Goal: Information Seeking & Learning: Learn about a topic

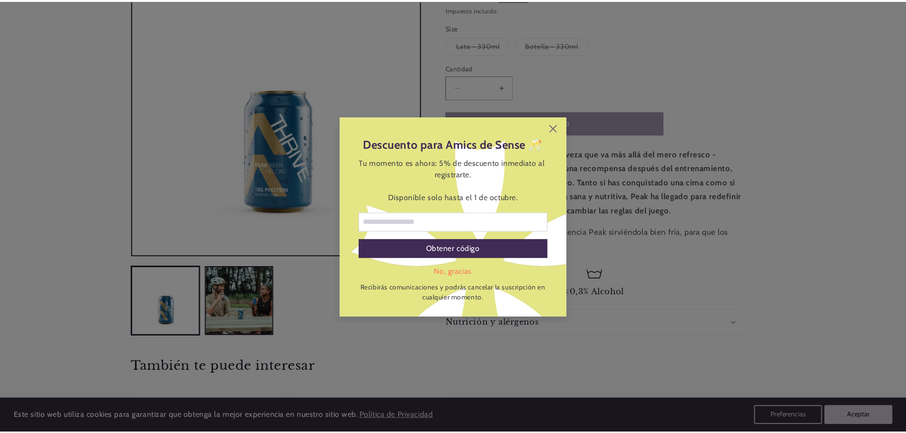
scroll to position [190, 0]
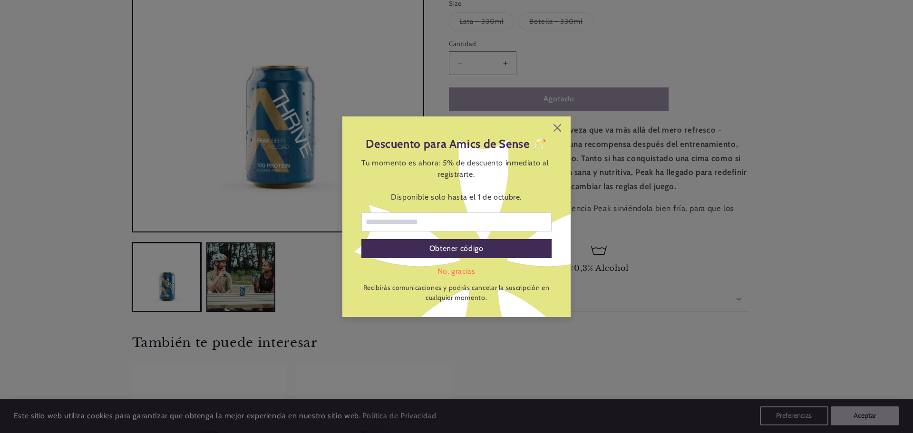
click at [560, 121] on div "Descuento para Amics de Sense 🥂 Tu momento es ahora: 5% de descuento inmediato …" at bounding box center [456, 216] width 228 height 201
click at [558, 137] on div "Descuento para Amics de Sense 🥂 Tu momento es ahora: 5% de descuento inmediato …" at bounding box center [456, 216] width 228 height 201
click at [555, 129] on icon at bounding box center [557, 128] width 8 height 8
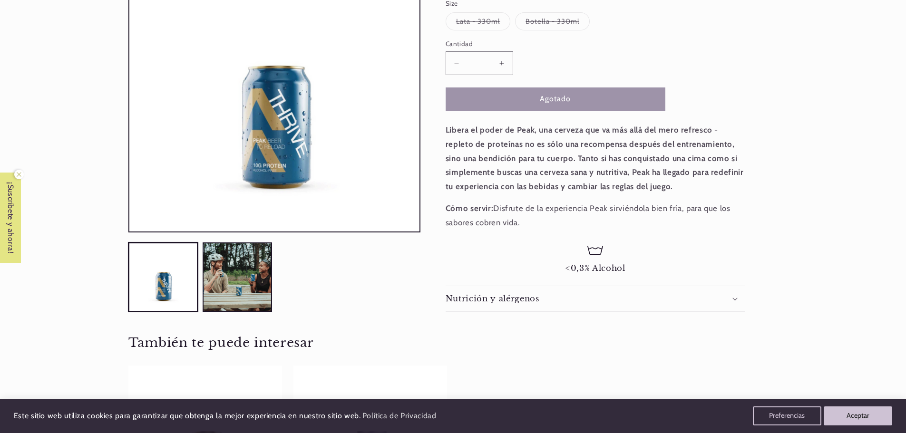
click at [547, 307] on summary "Nutrición y alérgenos" at bounding box center [595, 298] width 300 height 25
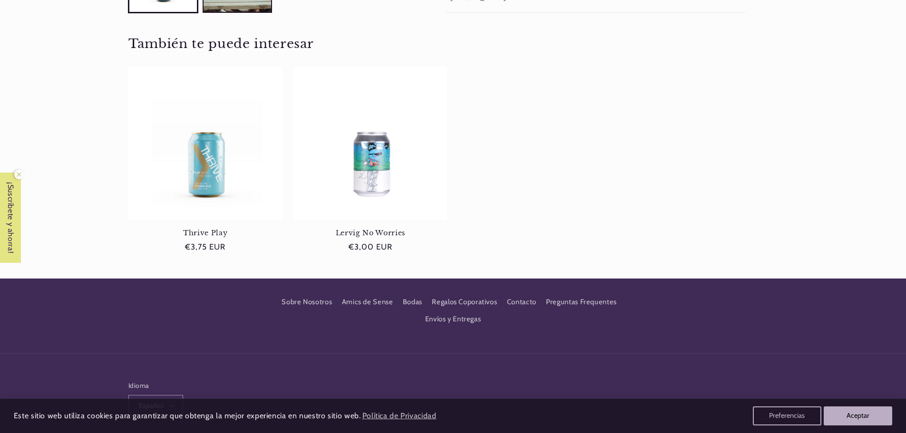
scroll to position [129, 0]
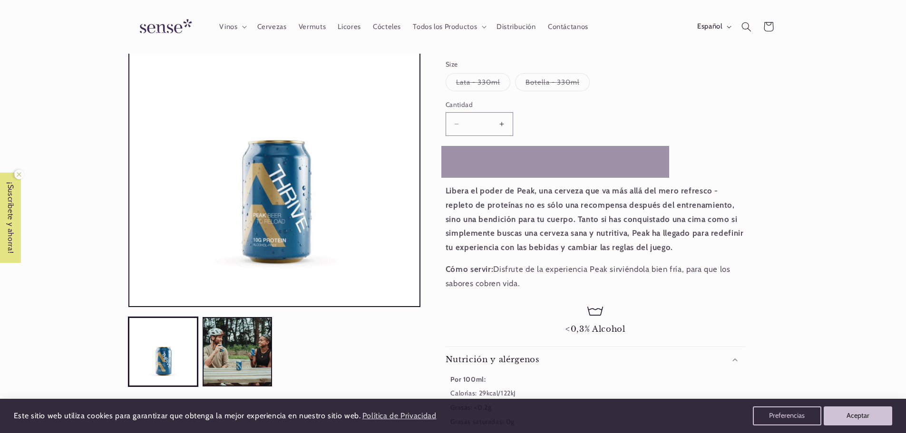
drag, startPoint x: 579, startPoint y: 169, endPoint x: 579, endPoint y: 137, distance: 31.9
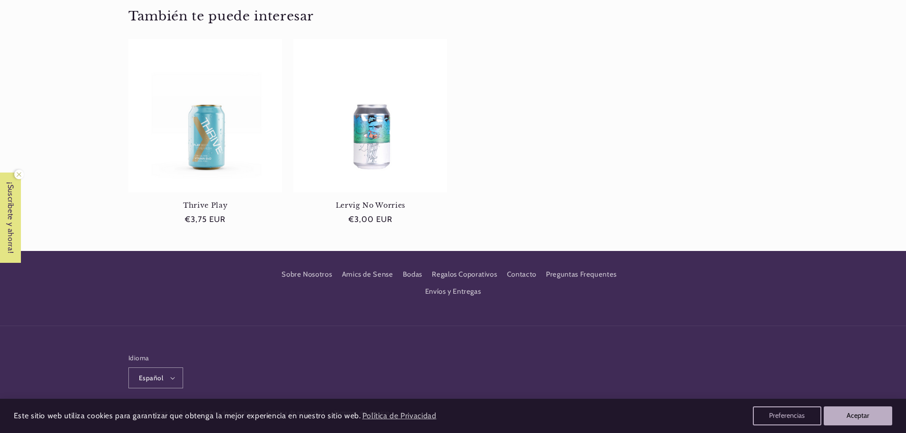
scroll to position [0, 0]
click at [802, 126] on product-recommendations "También te puede interesar Thrive Play Thrive Play Precio habitual €3,75 EUR Pr…" at bounding box center [453, 121] width 699 height 260
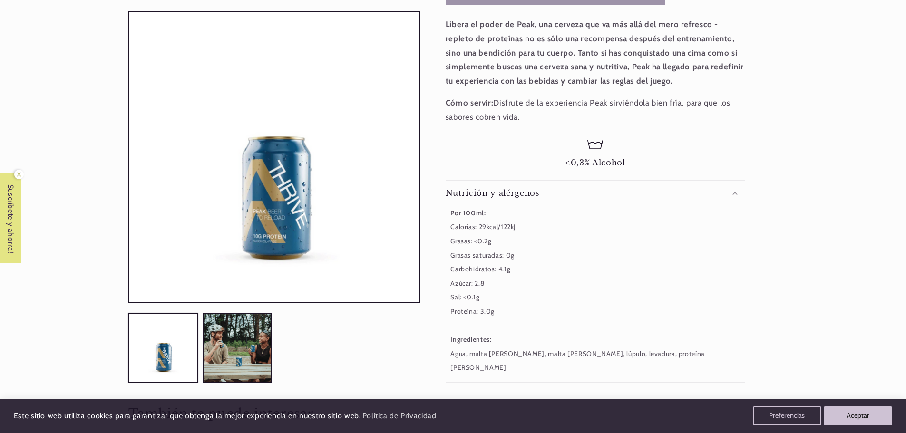
scroll to position [313, 0]
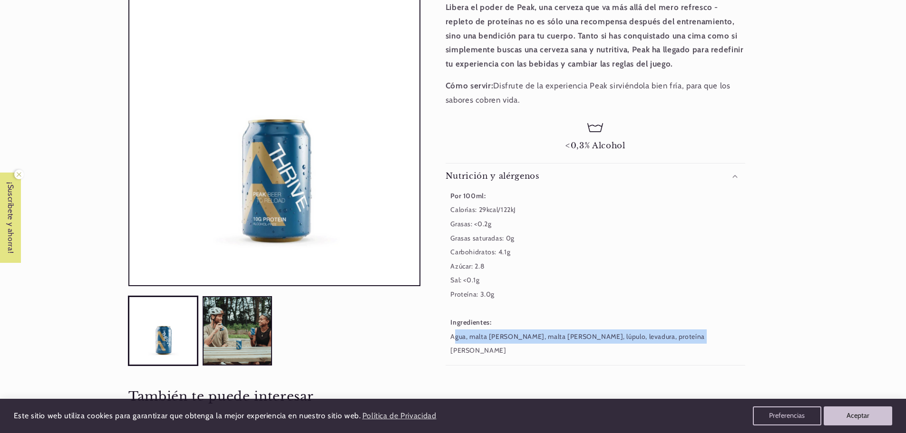
drag, startPoint x: 676, startPoint y: 339, endPoint x: 445, endPoint y: 342, distance: 231.6
click at [445, 342] on div "Cervezas > Especialidades, Thrive Peak Thrive Peak ligera • cítrica • tropical …" at bounding box center [598, 67] width 357 height 596
copy small "Agua, malta [PERSON_NAME], malta [PERSON_NAME], lúpulo, levadura, proteína [PER…"
click at [615, 314] on div "Por 100ml: Calorías: 29kcal/122kJ Grasas: <0.2g Grasas saturadas: 0g Carbohidra…" at bounding box center [595, 273] width 300 height 169
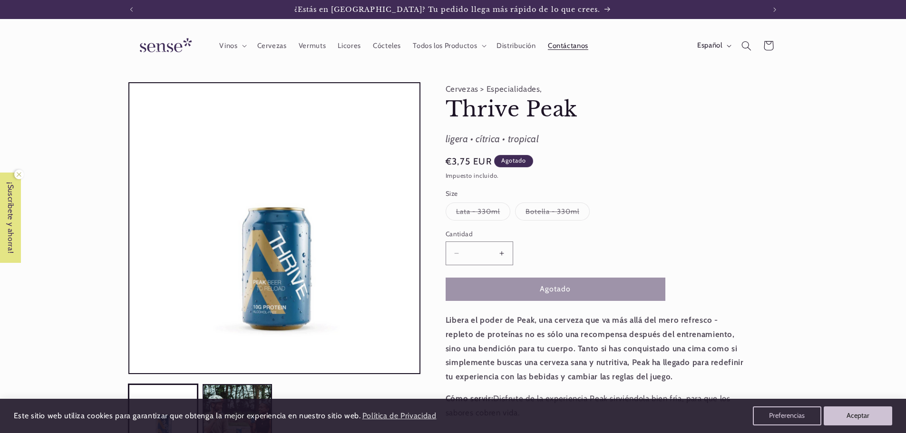
click at [565, 49] on span "Contáctanos" at bounding box center [568, 45] width 40 height 9
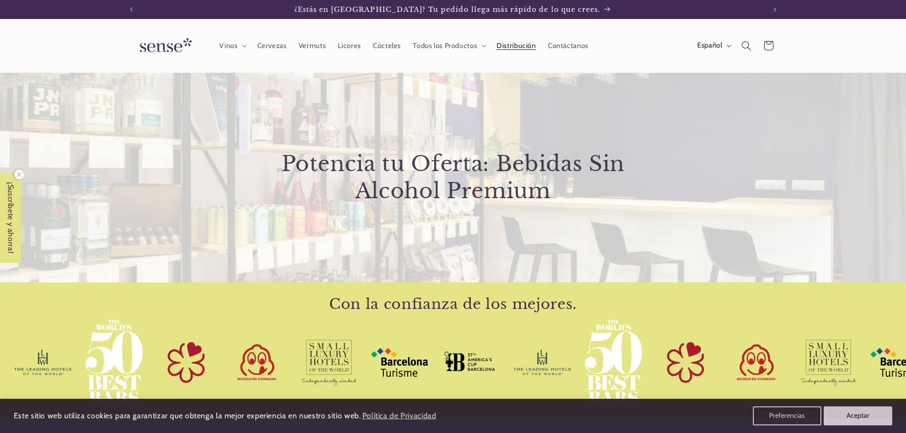
drag, startPoint x: 417, startPoint y: 216, endPoint x: 417, endPoint y: 187, distance: 29.5
click at [417, 187] on div "Potencia tu Oferta: Bebidas Sin Alcohol Premium" at bounding box center [453, 178] width 445 height 94
click at [459, 45] on span "Todos los Productos" at bounding box center [445, 45] width 64 height 9
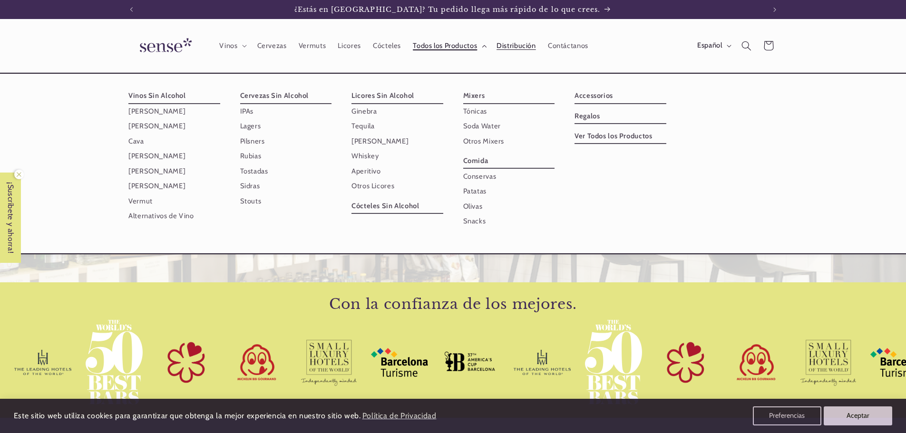
click at [459, 45] on span "Todos los Productos" at bounding box center [445, 45] width 64 height 9
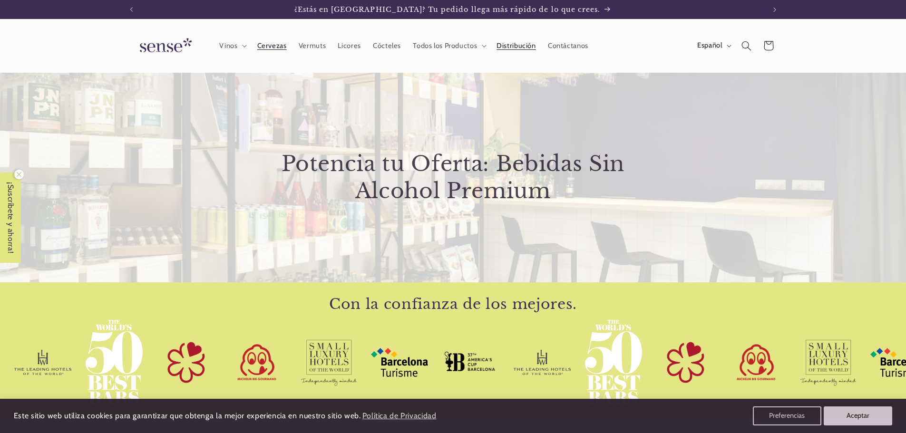
click at [274, 48] on span "Cervezas" at bounding box center [271, 45] width 29 height 9
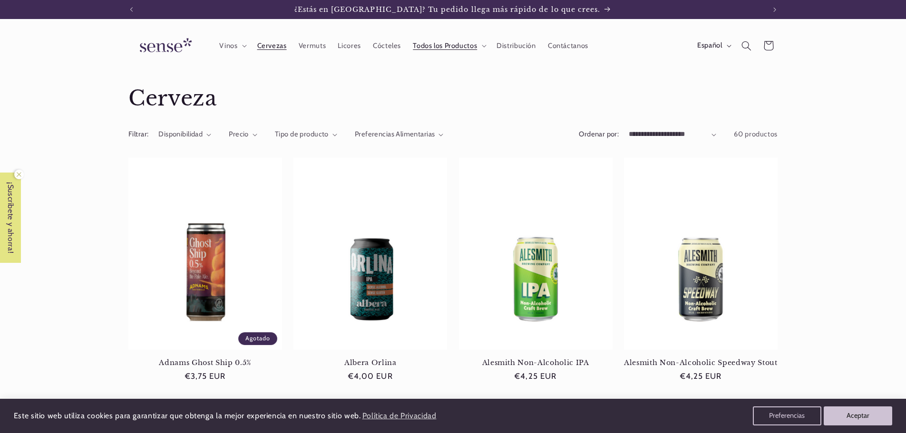
drag, startPoint x: 95, startPoint y: 295, endPoint x: 127, endPoint y: 52, distance: 244.6
click at [462, 43] on span "Todos los Productos" at bounding box center [445, 45] width 64 height 9
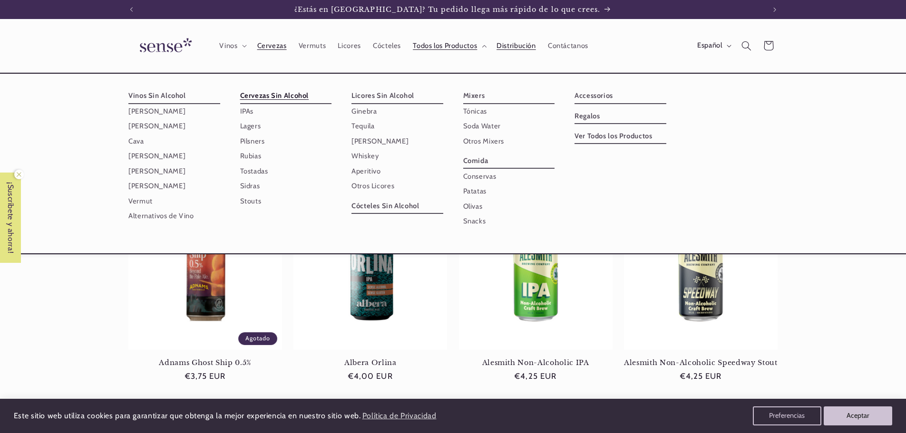
click at [522, 49] on span "Distribución" at bounding box center [515, 45] width 39 height 9
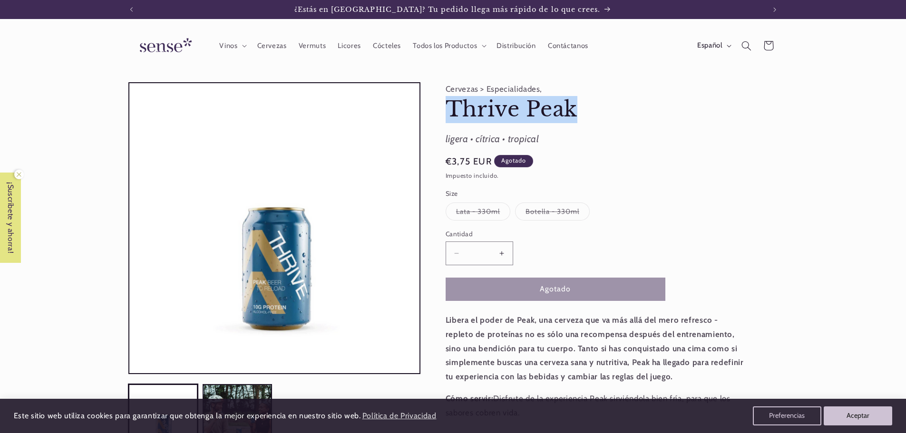
drag, startPoint x: 581, startPoint y: 107, endPoint x: 447, endPoint y: 103, distance: 133.7
click at [447, 103] on h1 "Thrive Peak" at bounding box center [595, 109] width 300 height 27
copy h1 "Thrive Peak"
